Goal: Task Accomplishment & Management: Manage account settings

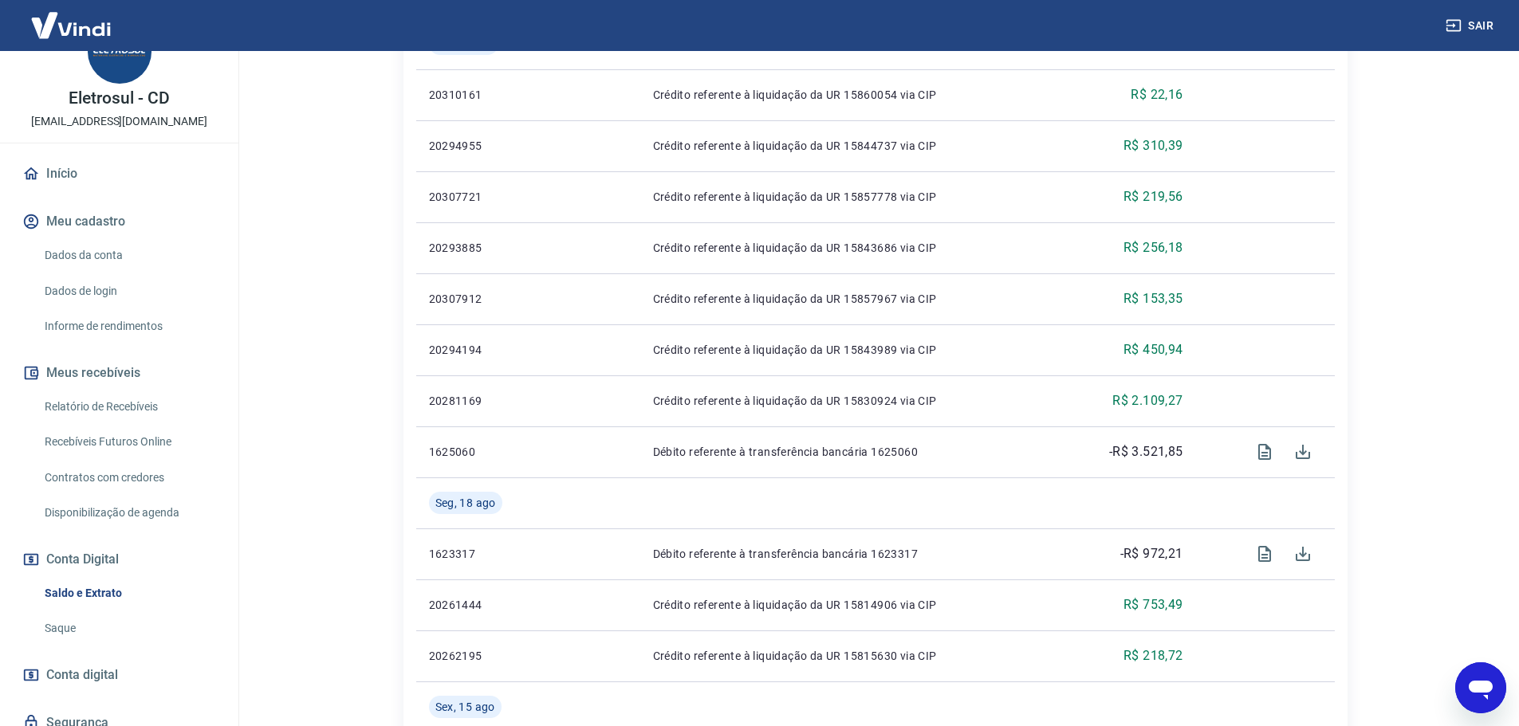
scroll to position [80, 0]
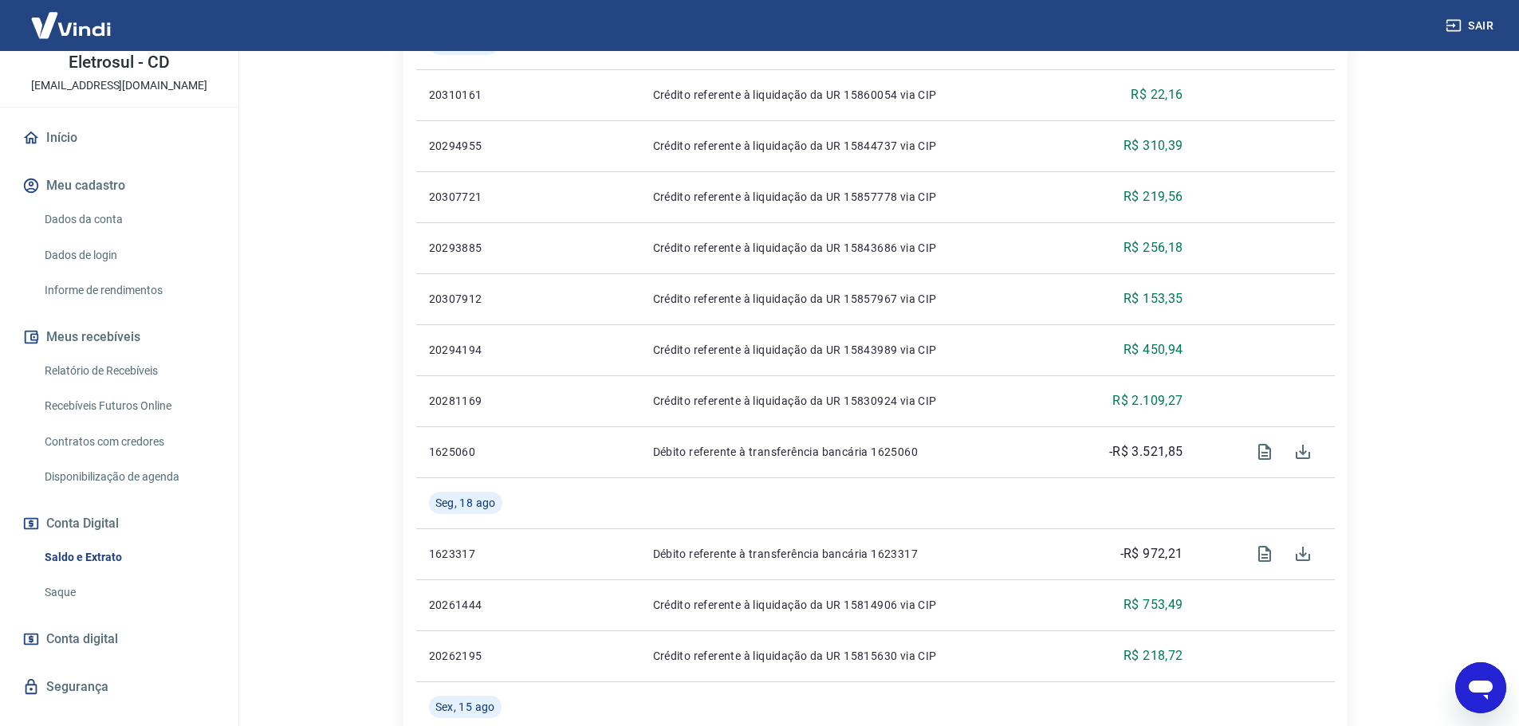
click at [105, 559] on link "Saldo e Extrato" at bounding box center [128, 557] width 181 height 33
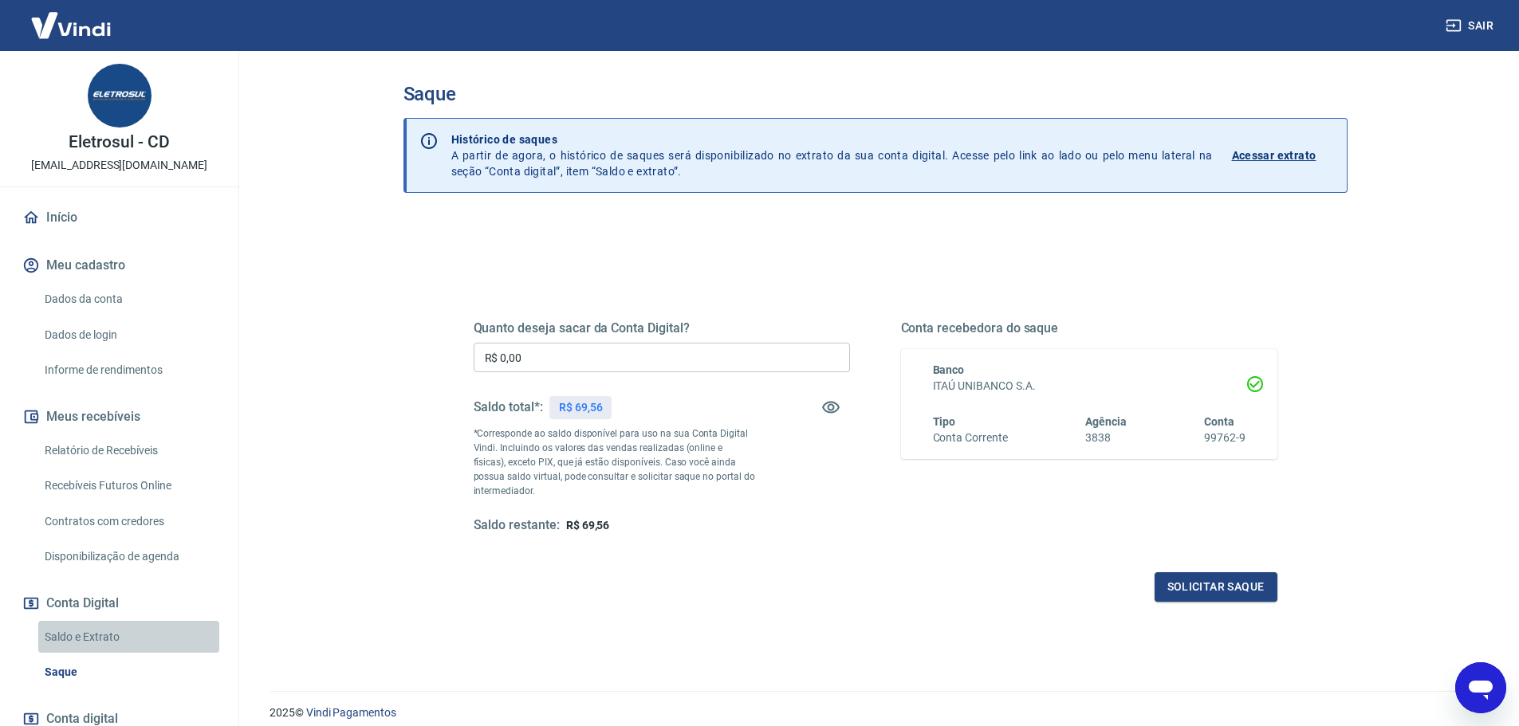
click at [133, 630] on link "Saldo e Extrato" at bounding box center [128, 637] width 181 height 33
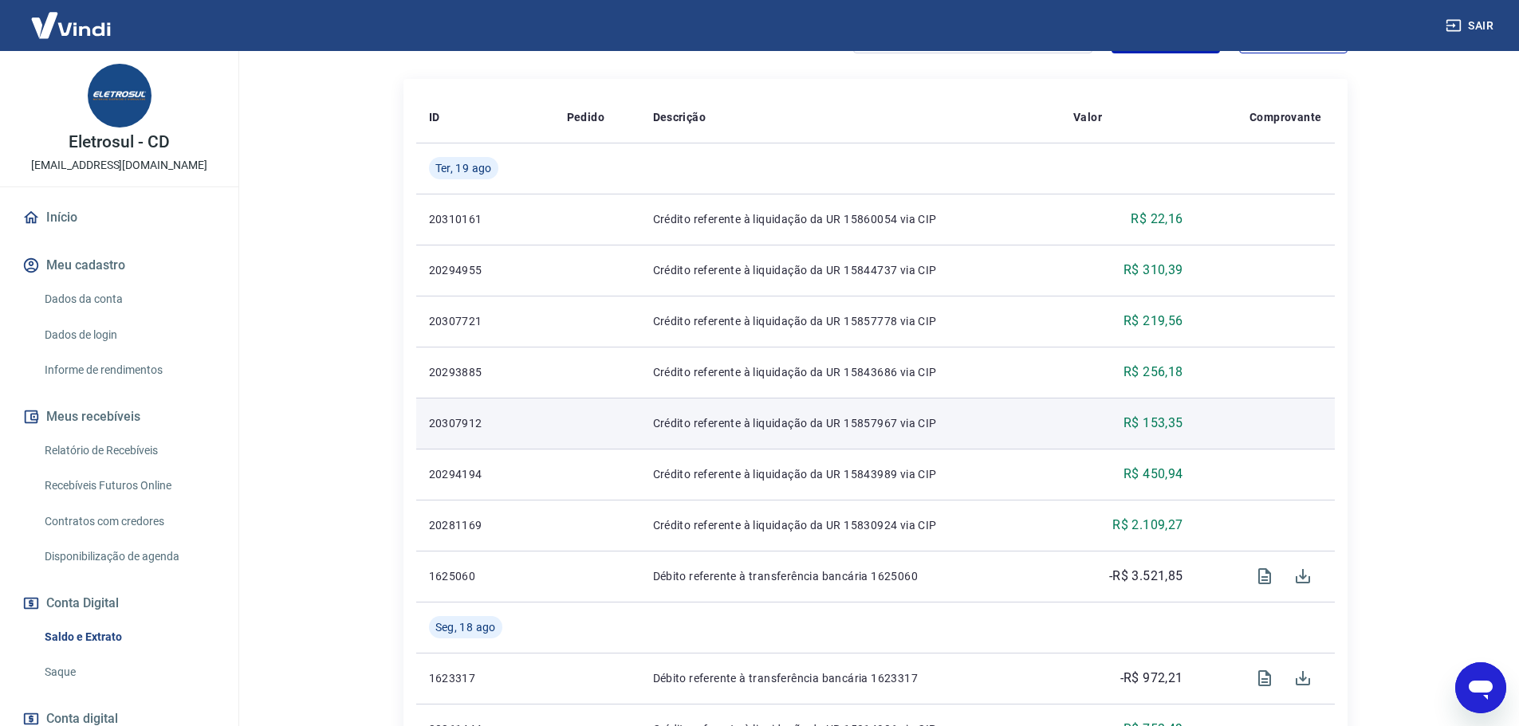
scroll to position [383, 0]
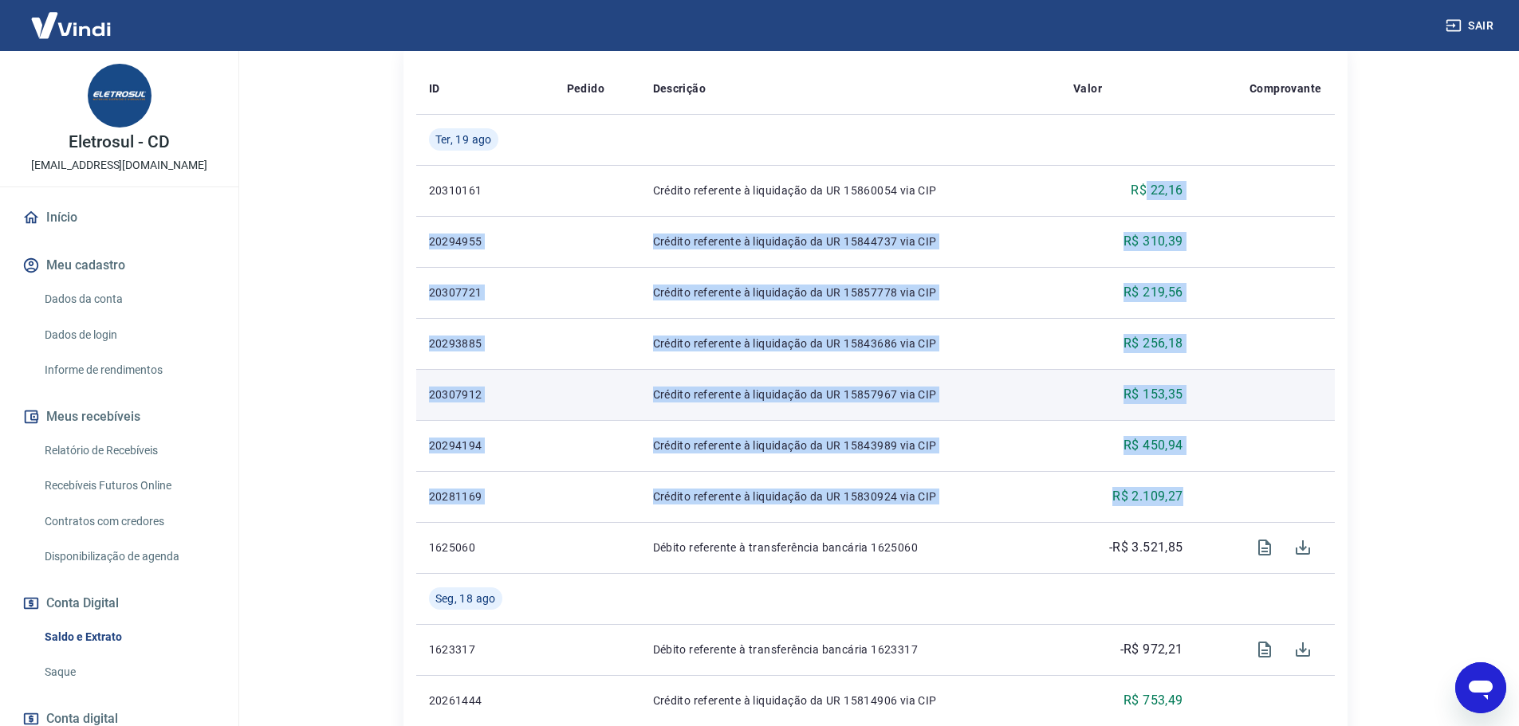
drag, startPoint x: 1203, startPoint y: 493, endPoint x: 1225, endPoint y: 395, distance: 100.4
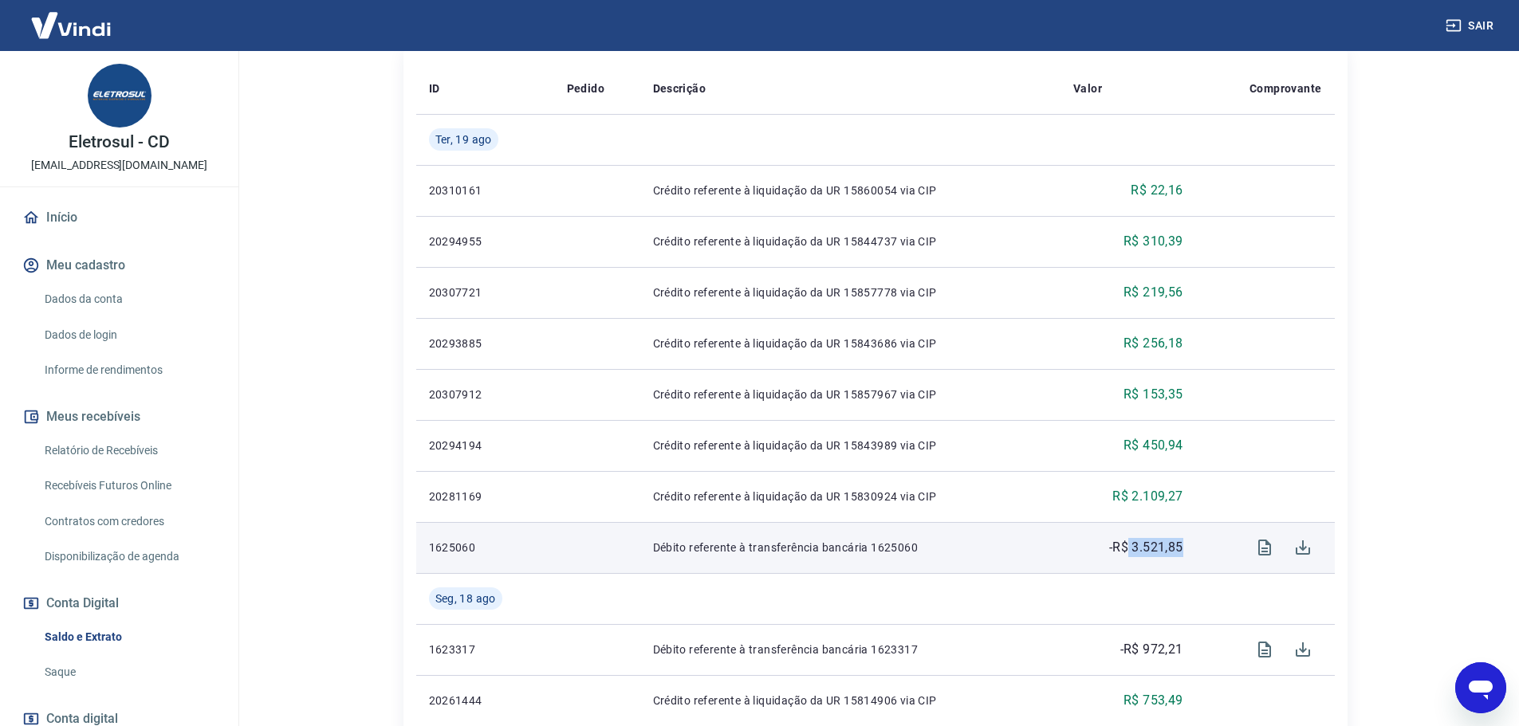
drag, startPoint x: 1182, startPoint y: 543, endPoint x: 1126, endPoint y: 554, distance: 57.7
click at [1126, 554] on p "-R$ 3.521,85" at bounding box center [1146, 547] width 74 height 19
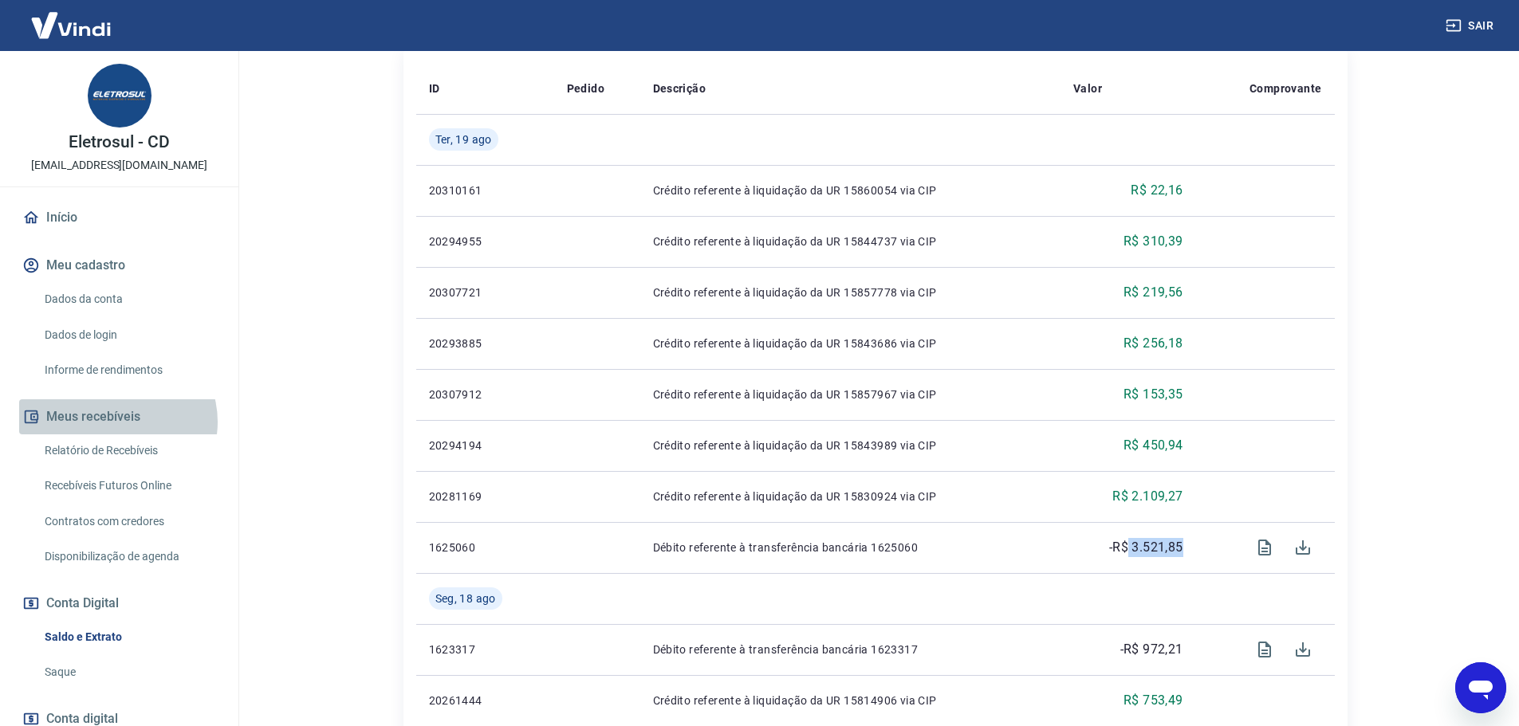
drag, startPoint x: 125, startPoint y: 419, endPoint x: 116, endPoint y: 422, distance: 9.3
click at [116, 422] on button "Meus recebíveis" at bounding box center [119, 416] width 200 height 35
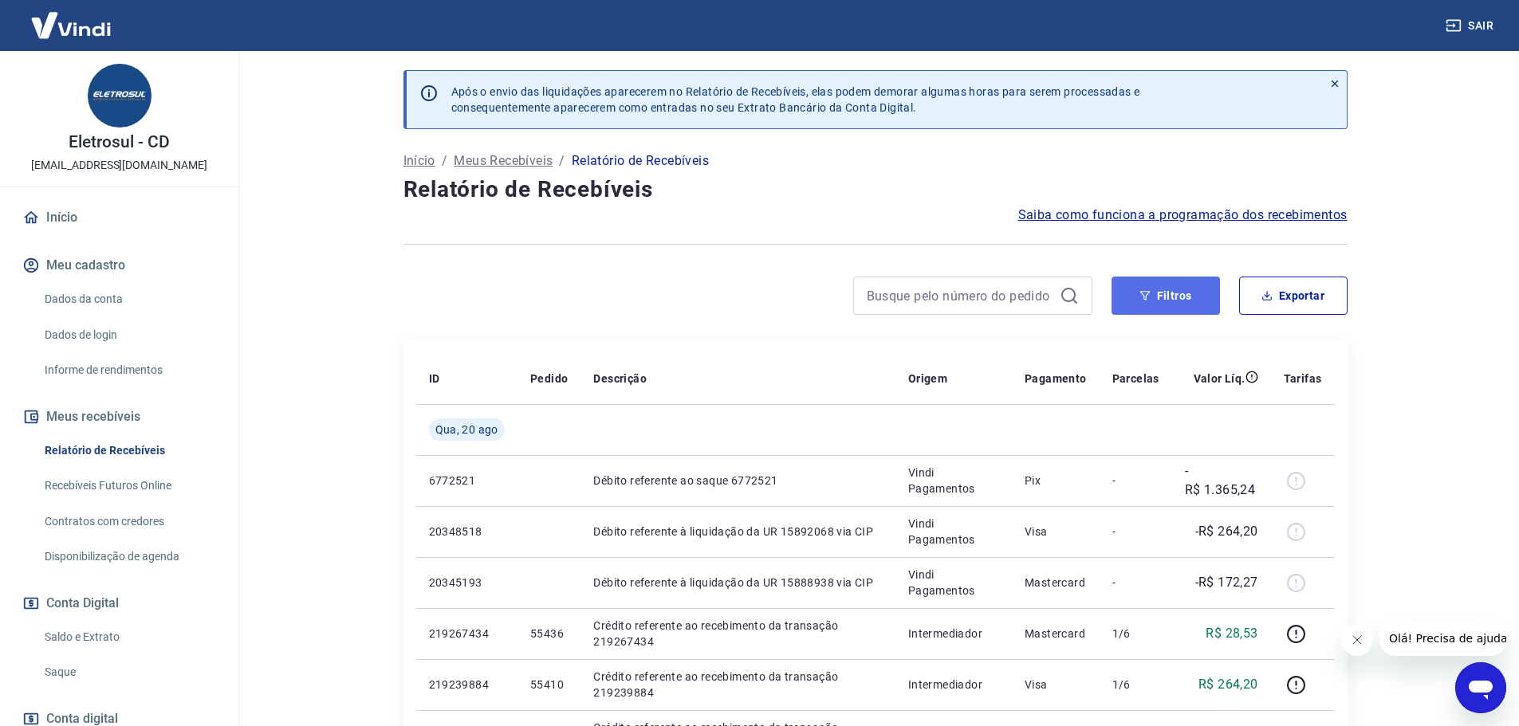
click at [1138, 306] on button "Filtros" at bounding box center [1165, 296] width 108 height 38
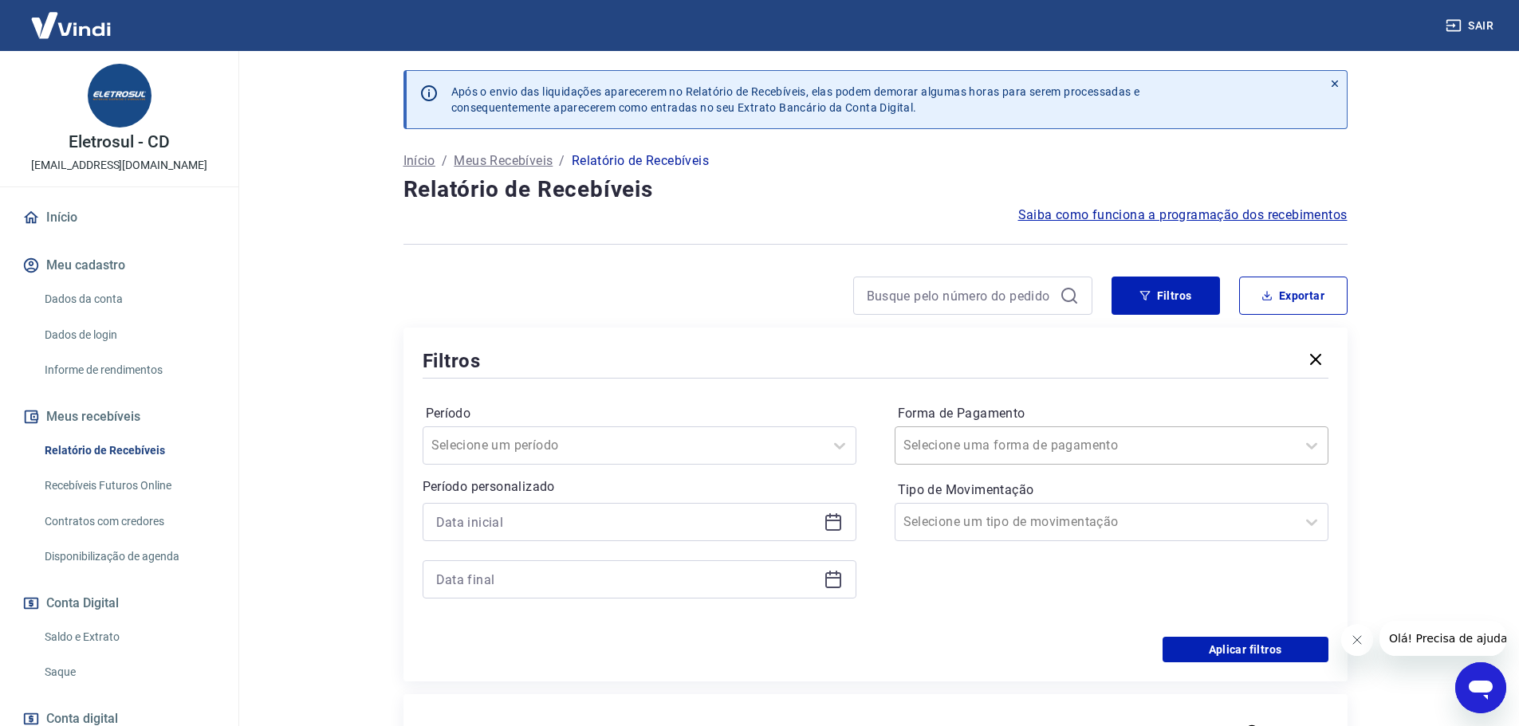
click at [1083, 441] on div at bounding box center [1095, 445] width 384 height 22
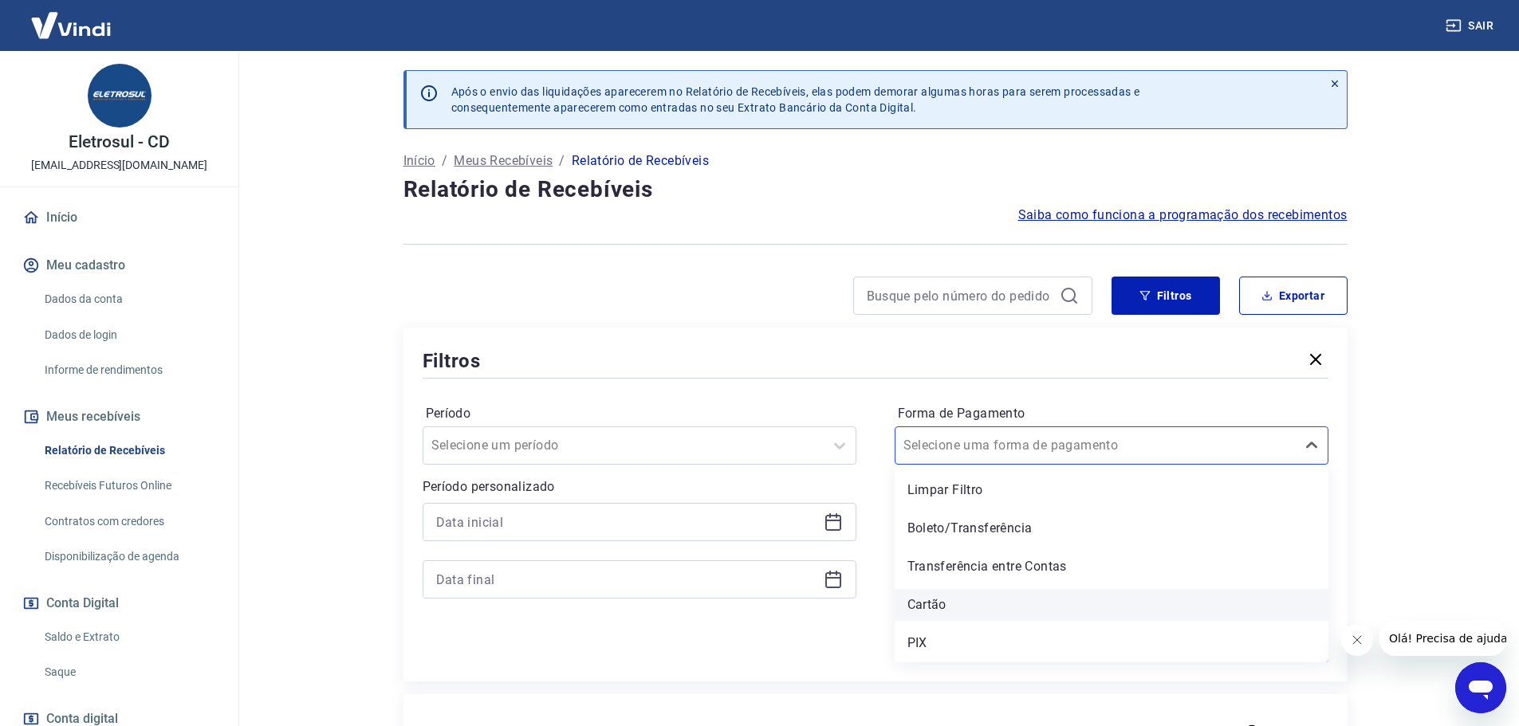
drag, startPoint x: 961, startPoint y: 611, endPoint x: 1096, endPoint y: 604, distance: 135.7
click at [961, 611] on div "Cartão" at bounding box center [1111, 605] width 434 height 32
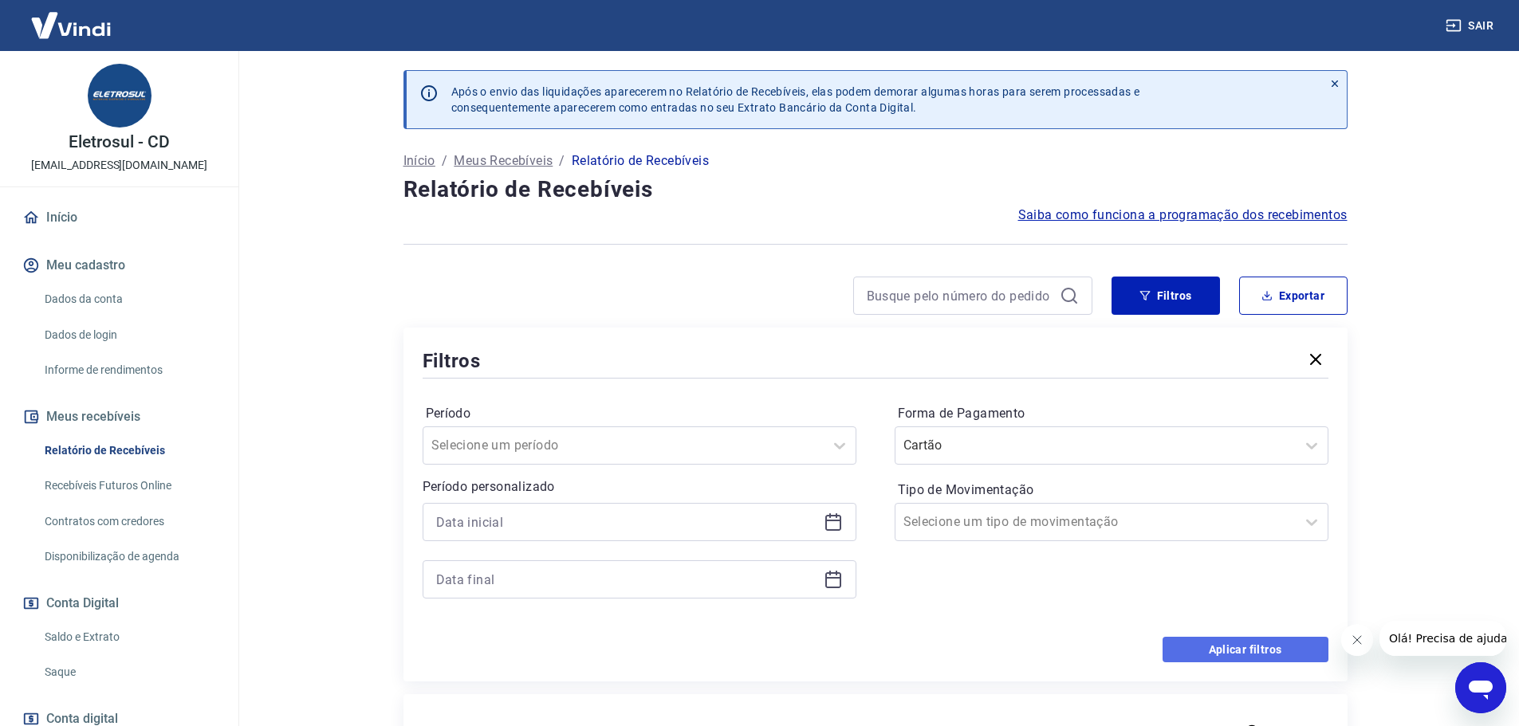
click at [1268, 651] on button "Aplicar filtros" at bounding box center [1245, 650] width 166 height 26
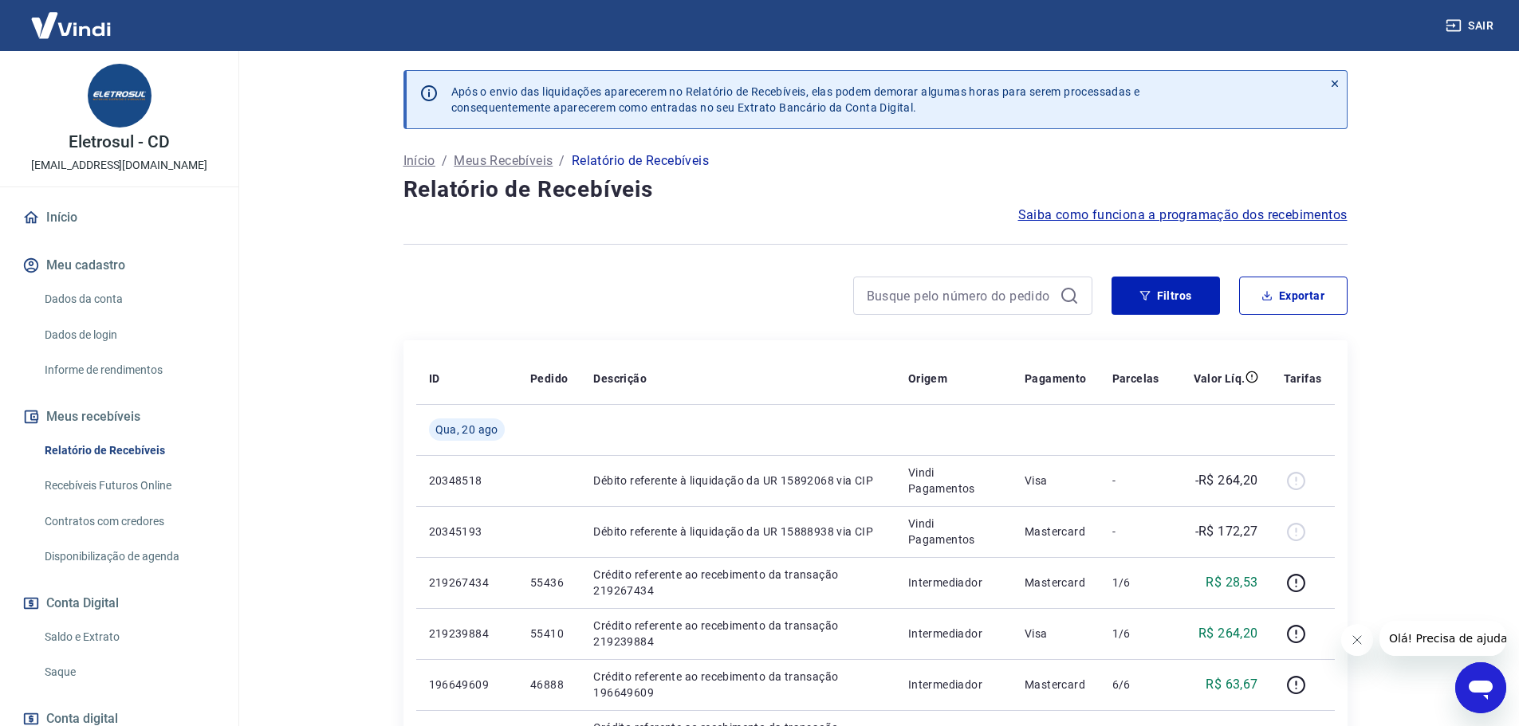
click at [1358, 638] on icon "Fechar mensagem da empresa" at bounding box center [1356, 640] width 8 height 8
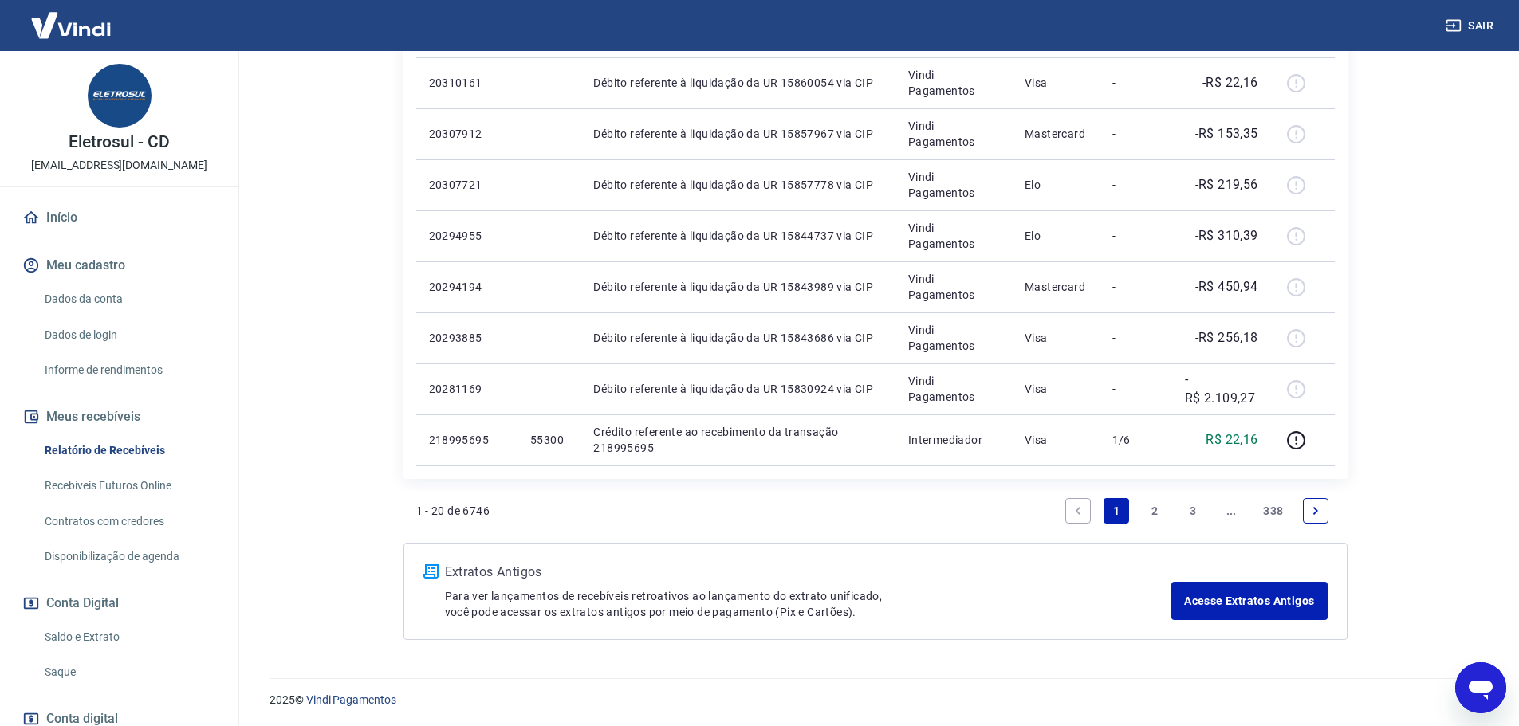
scroll to position [1114, 0]
click at [1317, 513] on icon "Next page" at bounding box center [1315, 509] width 11 height 11
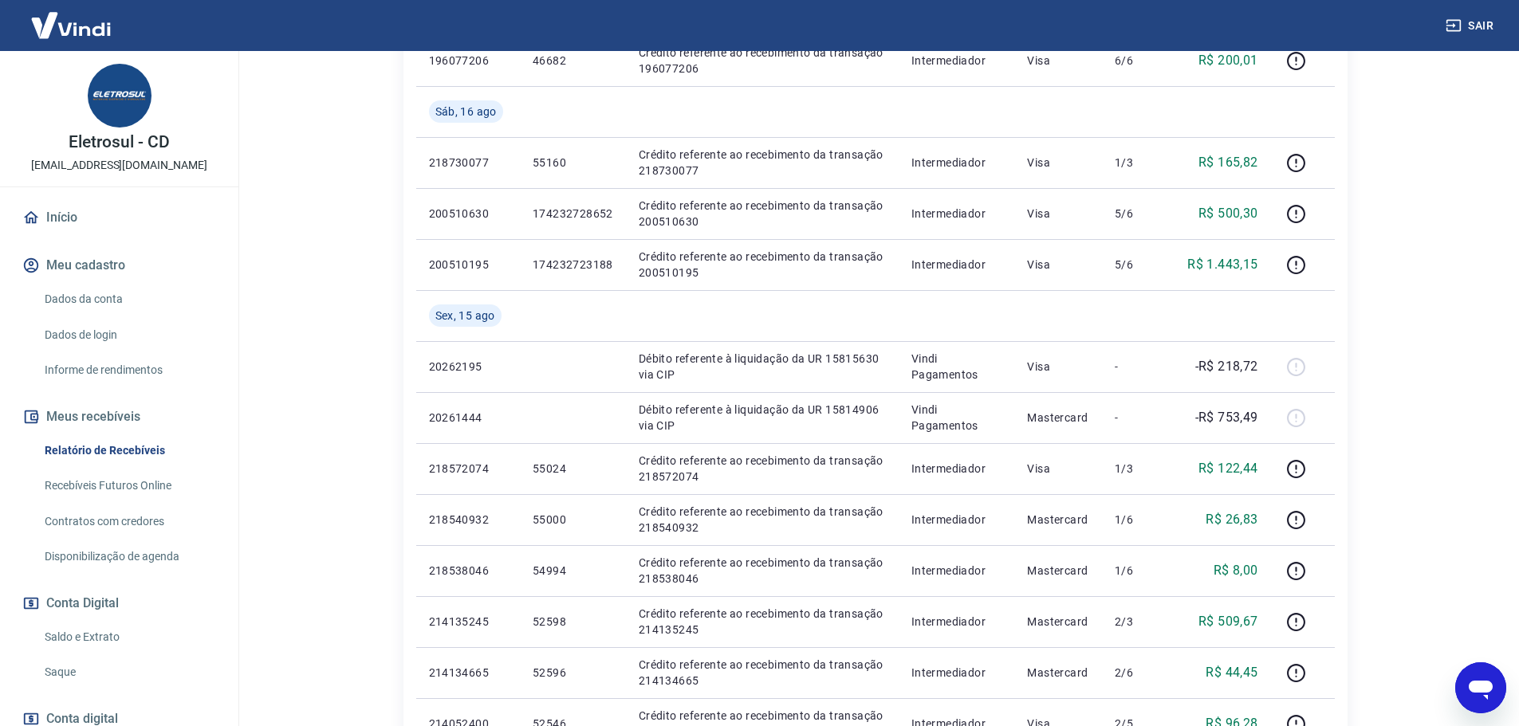
scroll to position [1036, 0]
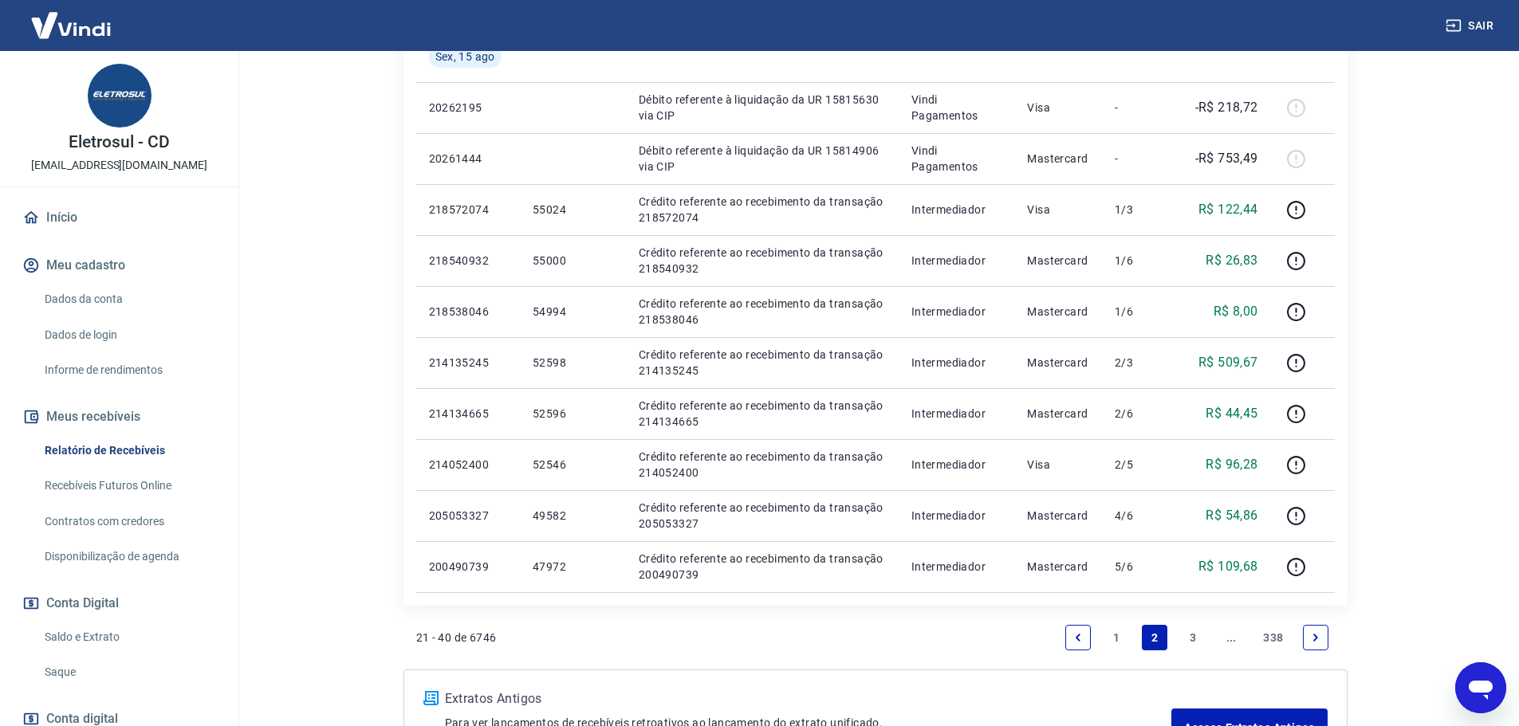
click at [1082, 641] on icon "Previous page" at bounding box center [1077, 637] width 11 height 11
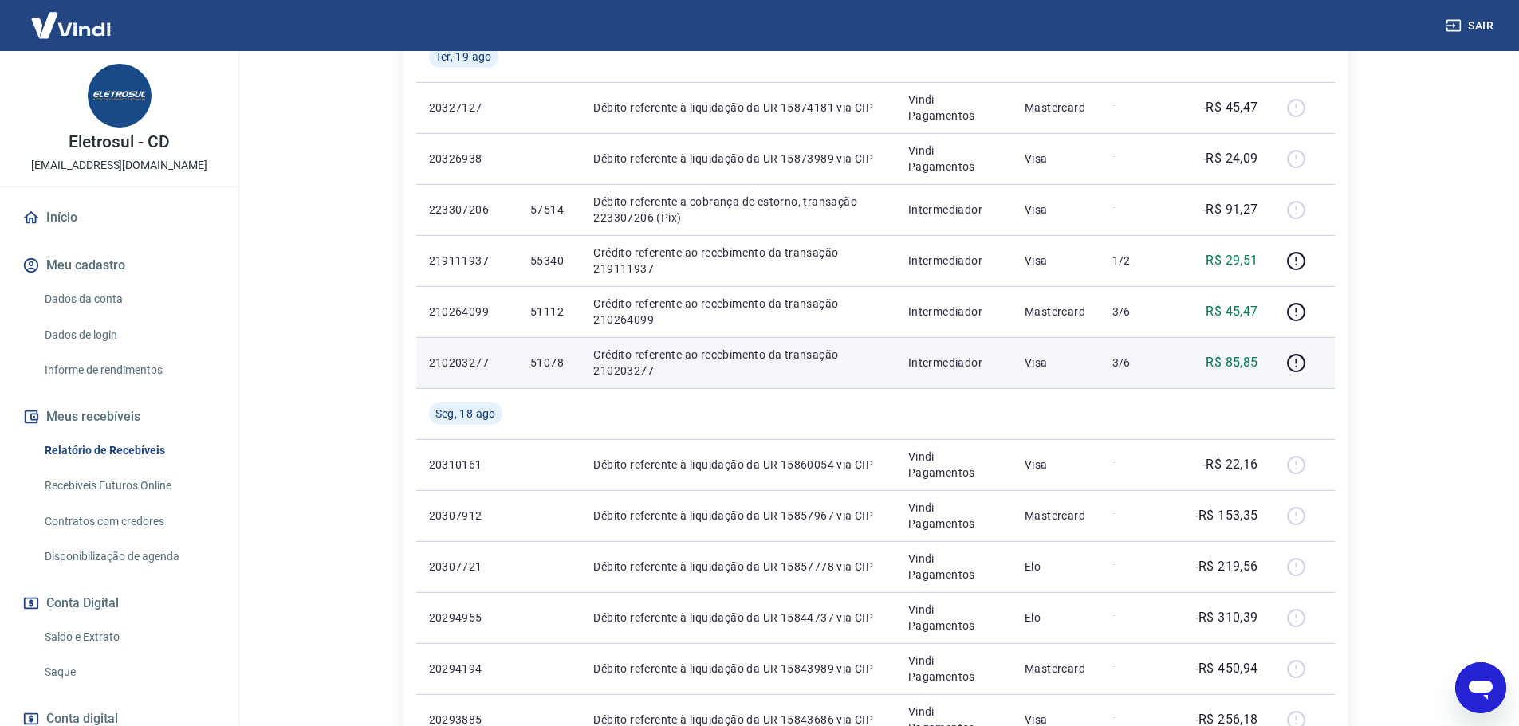
scroll to position [1036, 0]
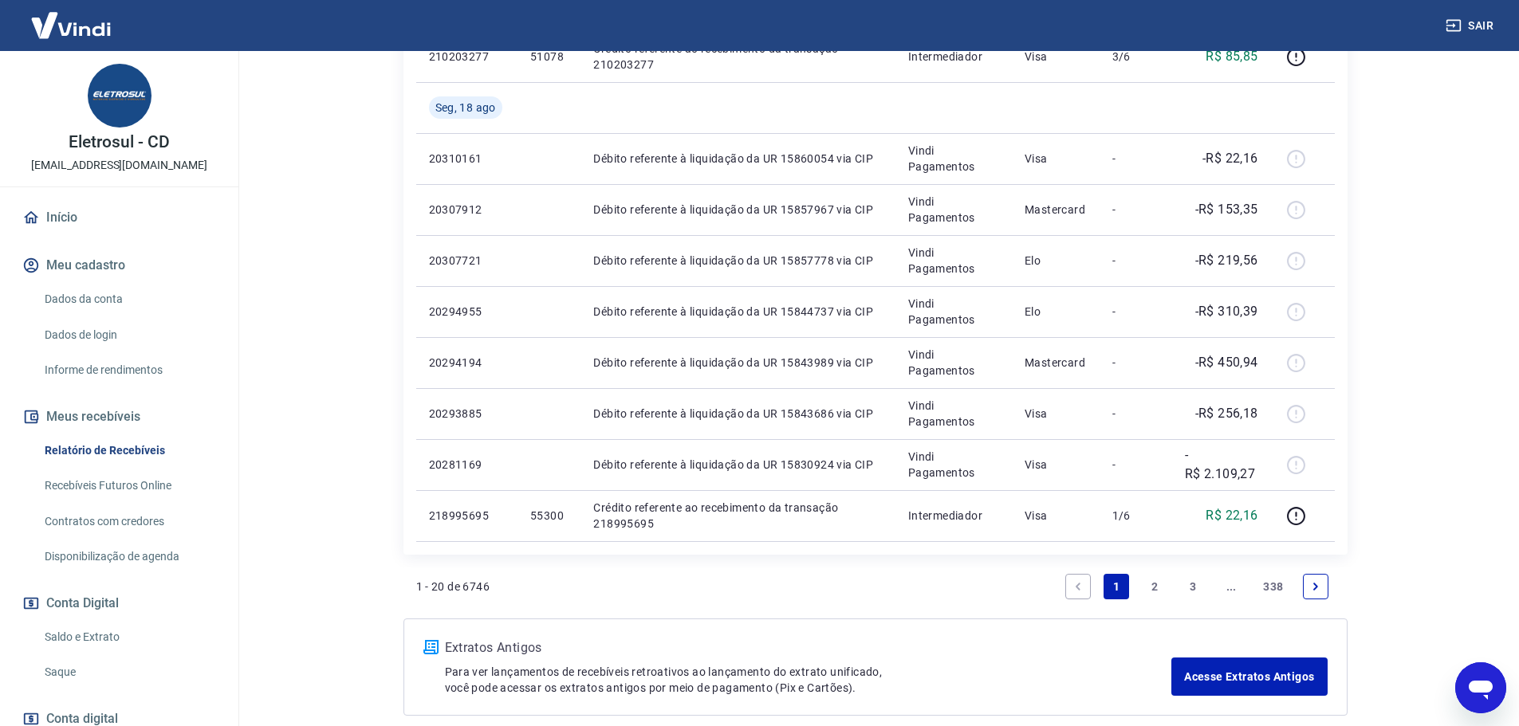
click at [1307, 594] on link "Next page" at bounding box center [1316, 587] width 26 height 26
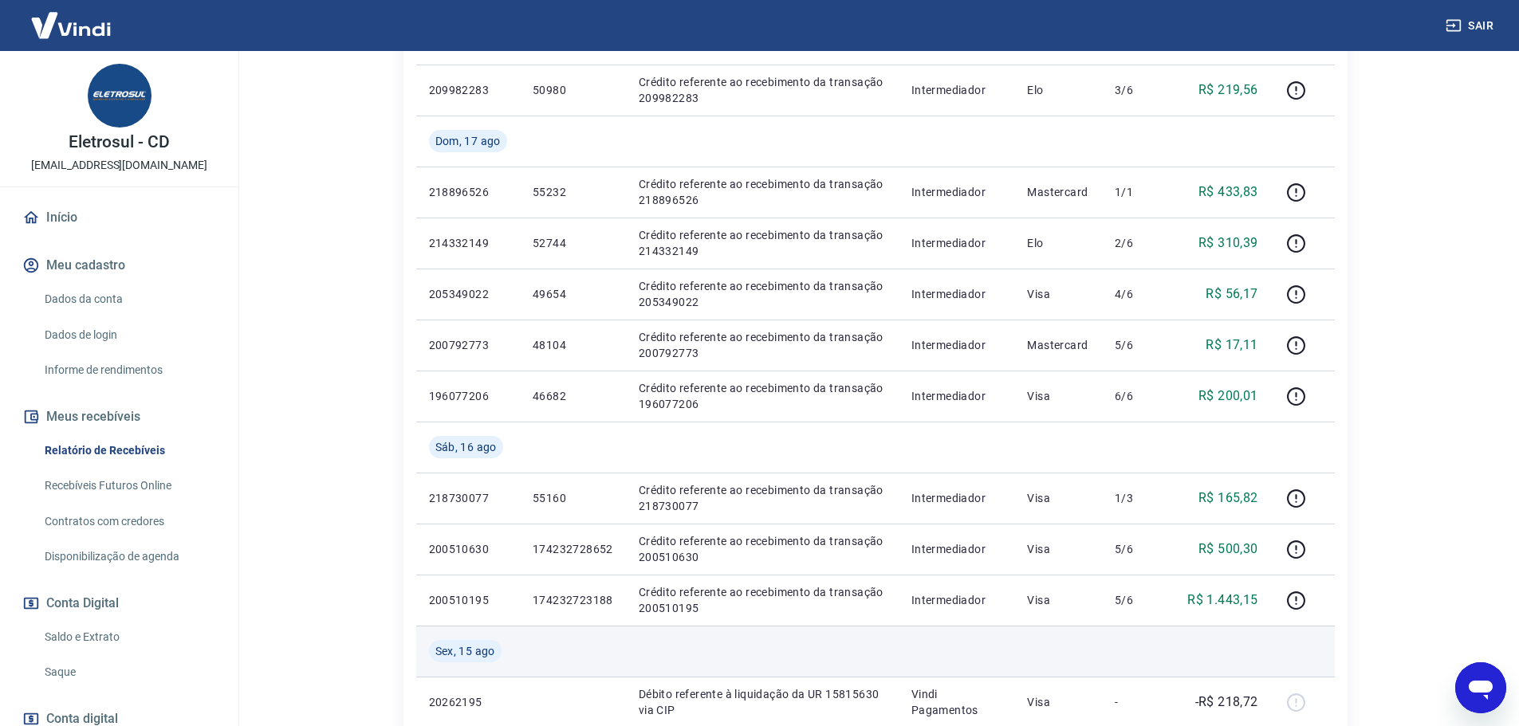
scroll to position [478, 0]
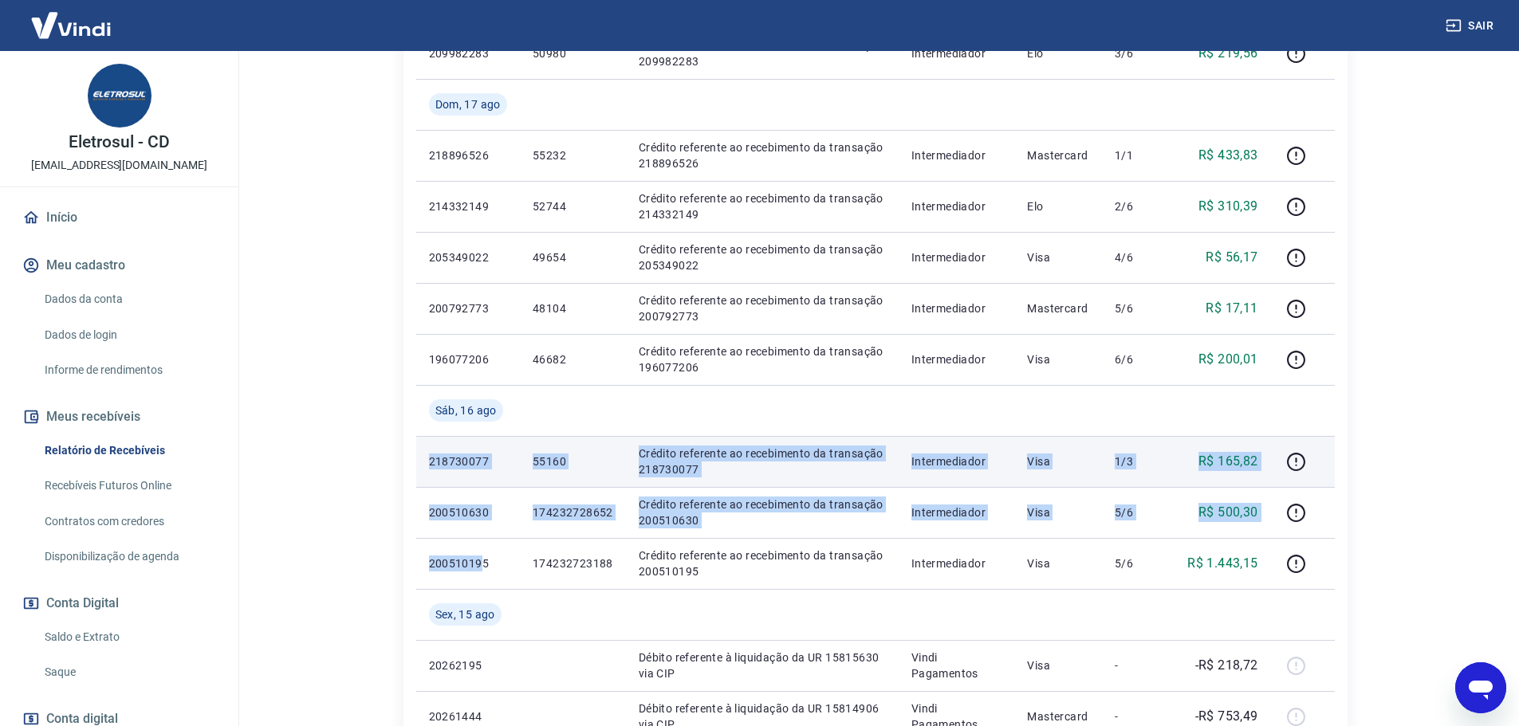
drag, startPoint x: 482, startPoint y: 562, endPoint x: 420, endPoint y: 478, distance: 104.9
click at [420, 478] on tbody "[DATE] 210100320 174777181845 Crédito referente ao recebimento da transação 210…" at bounding box center [875, 538] width 918 height 1225
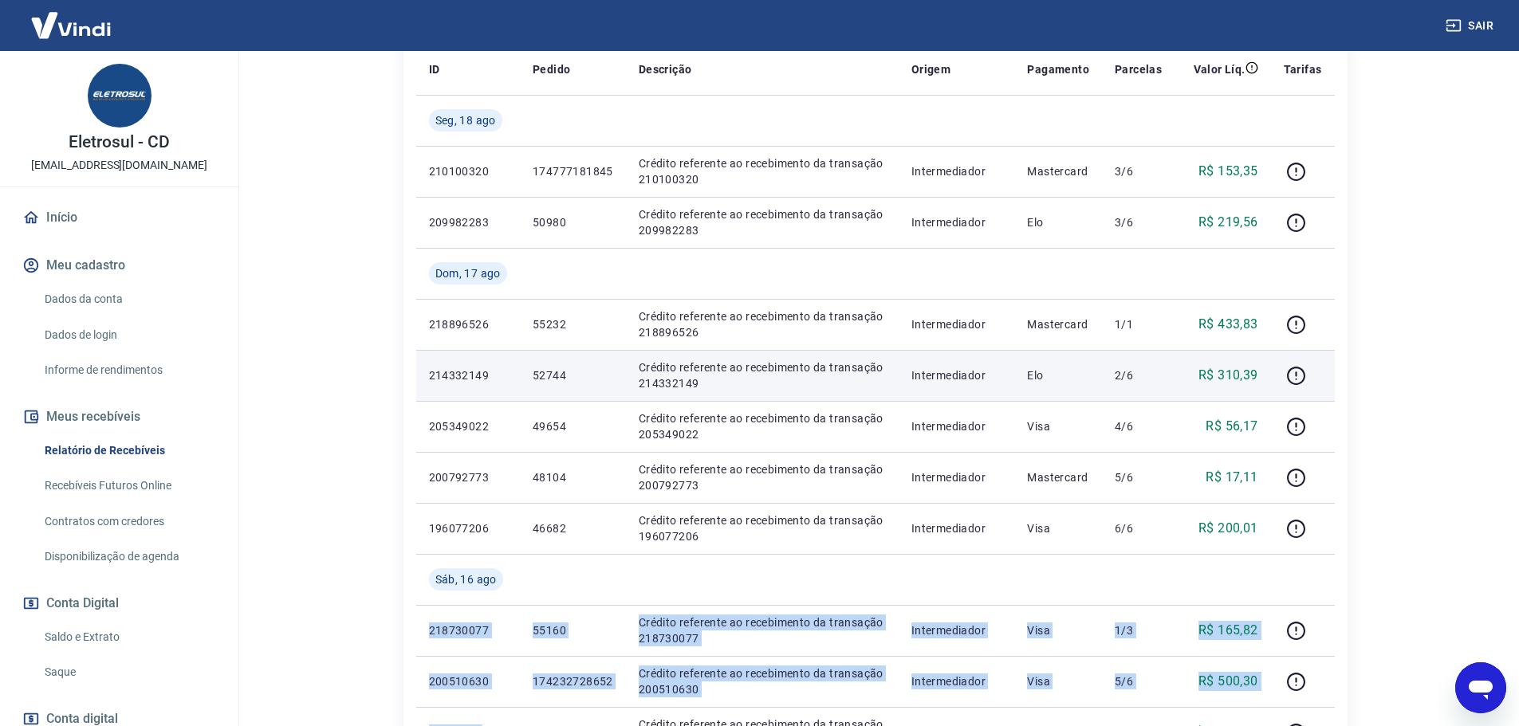
scroll to position [319, 0]
